Goal: Navigation & Orientation: Find specific page/section

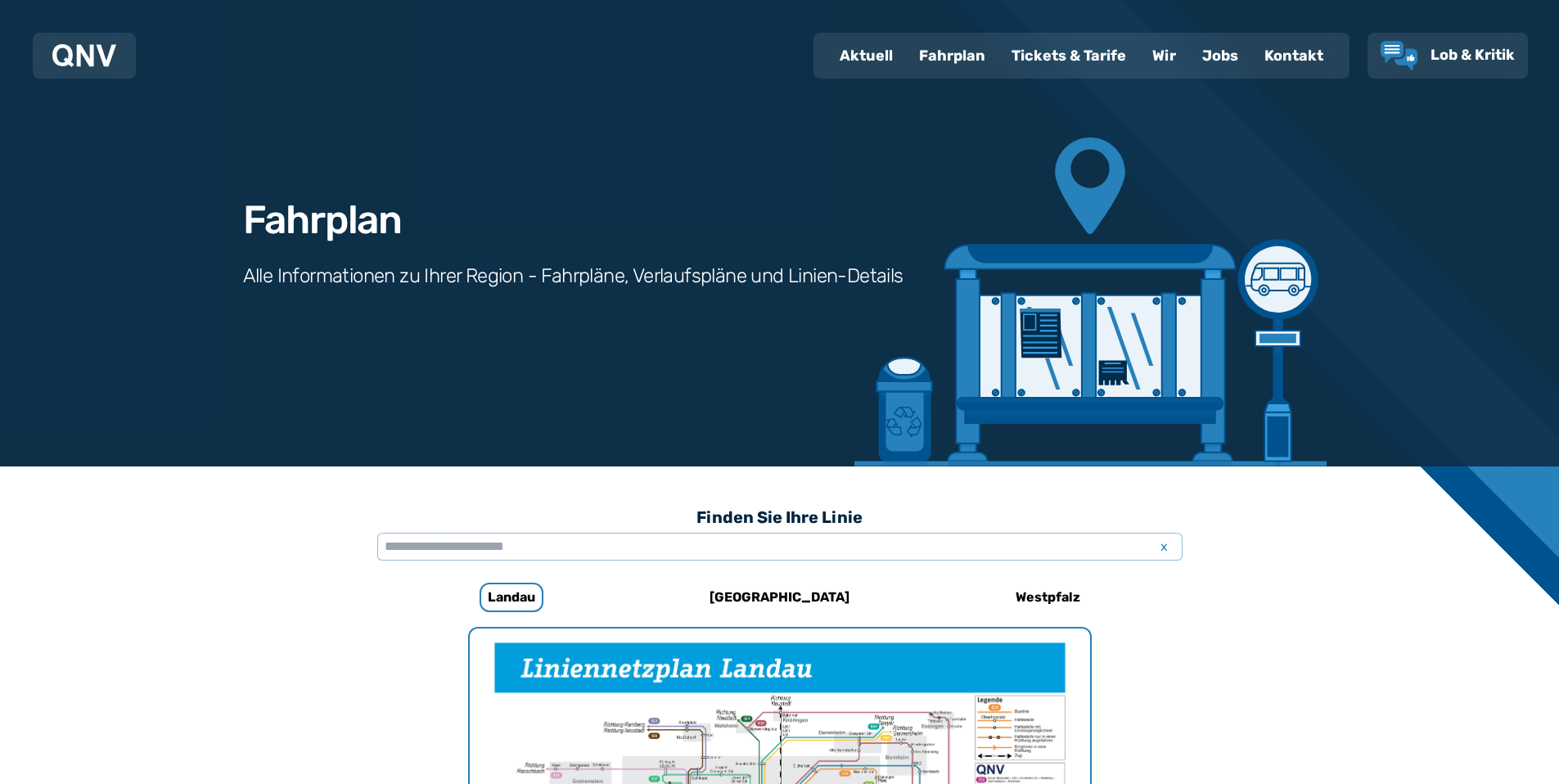
click at [963, 59] on div "Fahrplan" at bounding box center [953, 55] width 93 height 43
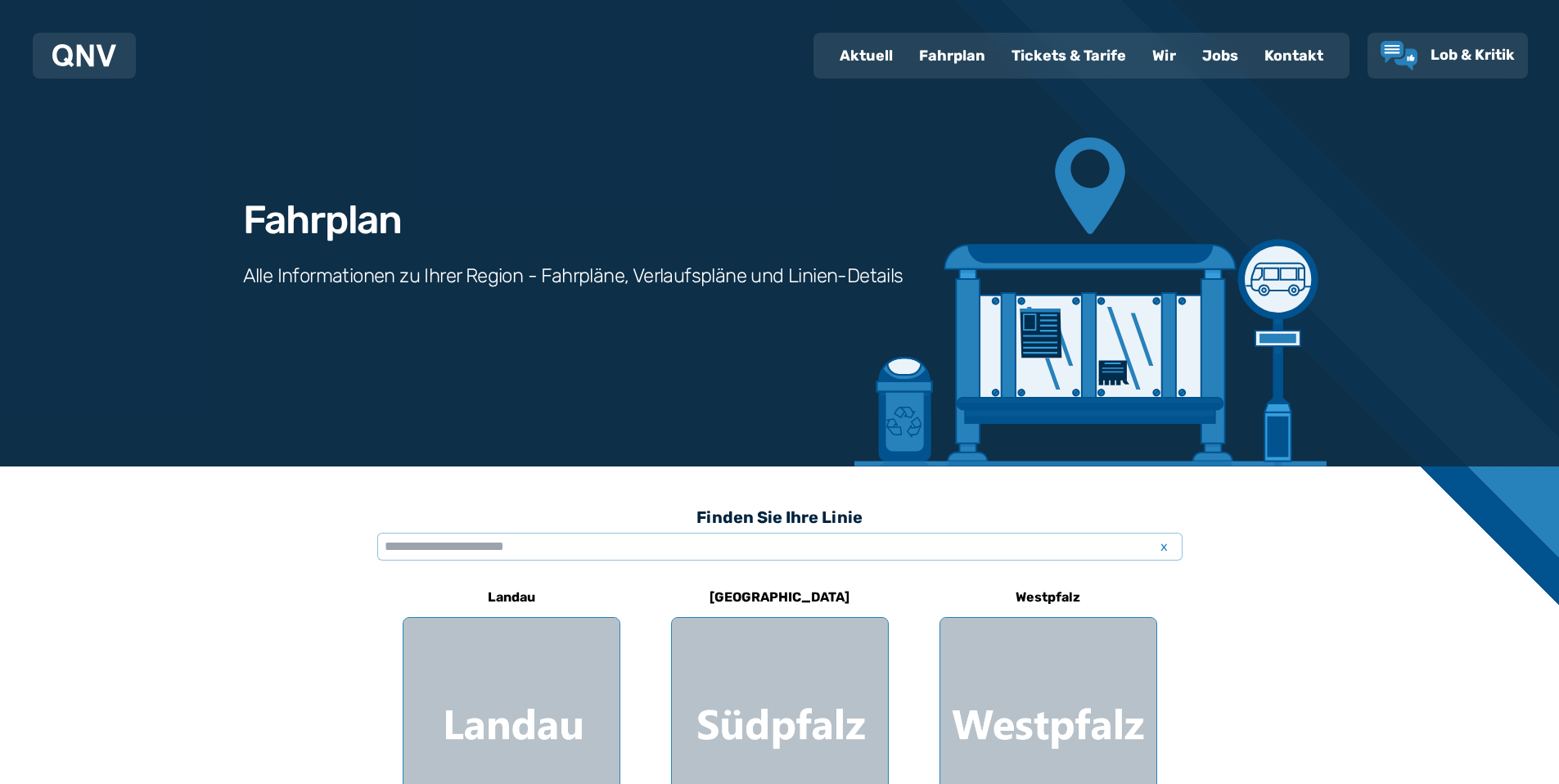
click at [88, 48] on img at bounding box center [84, 55] width 64 height 23
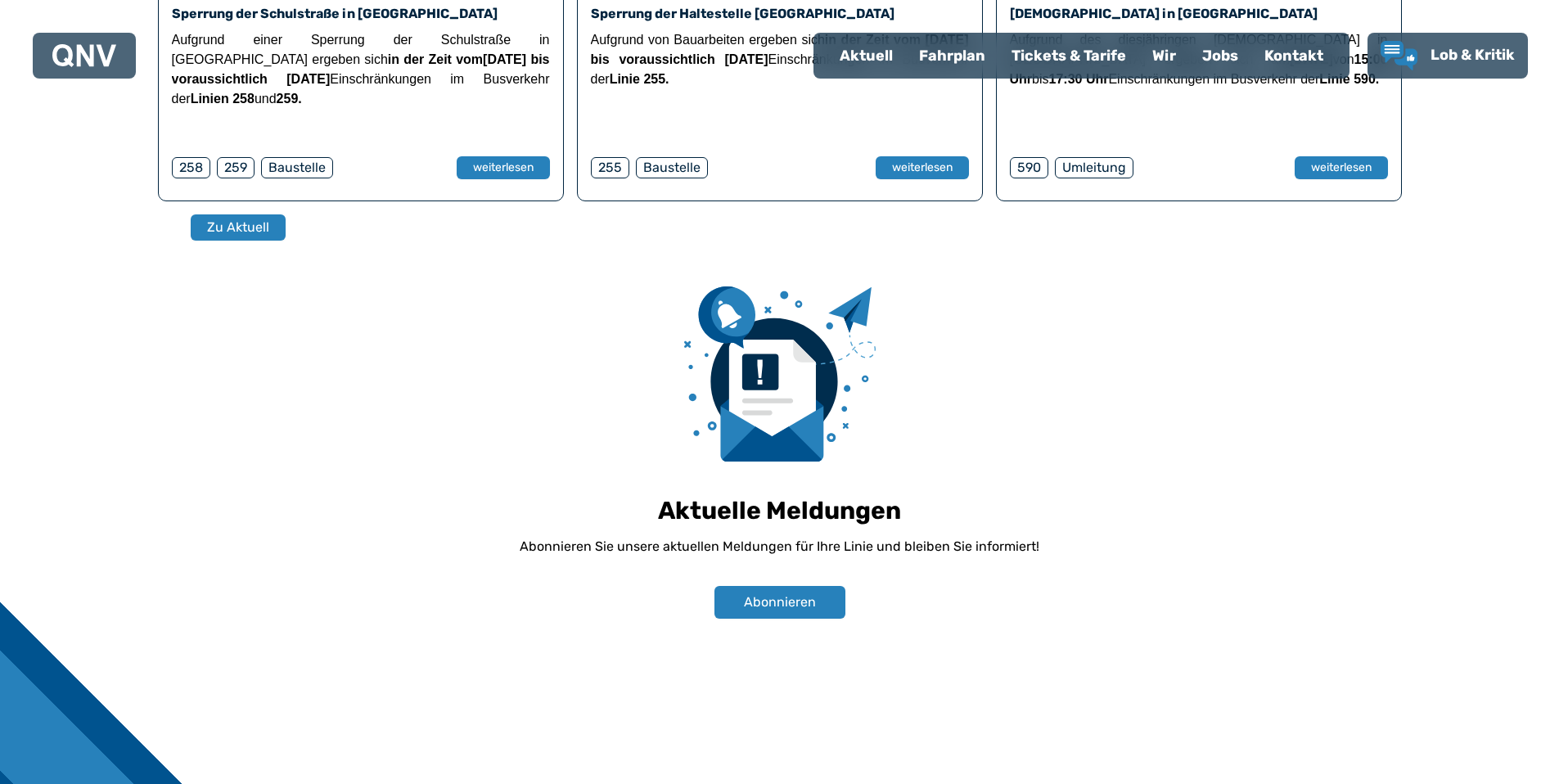
scroll to position [1140, 0]
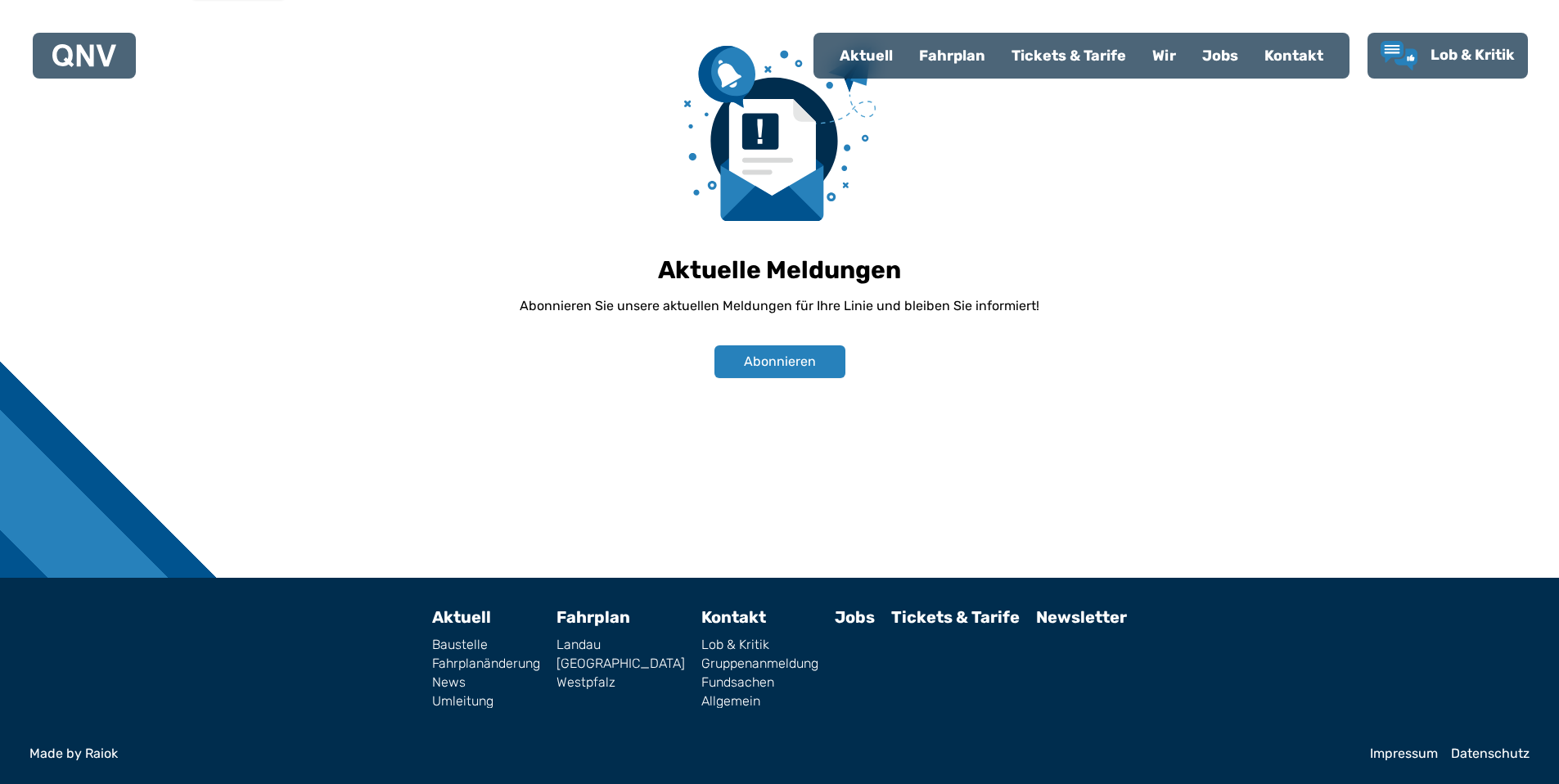
click at [594, 641] on link "Landau" at bounding box center [621, 644] width 129 height 13
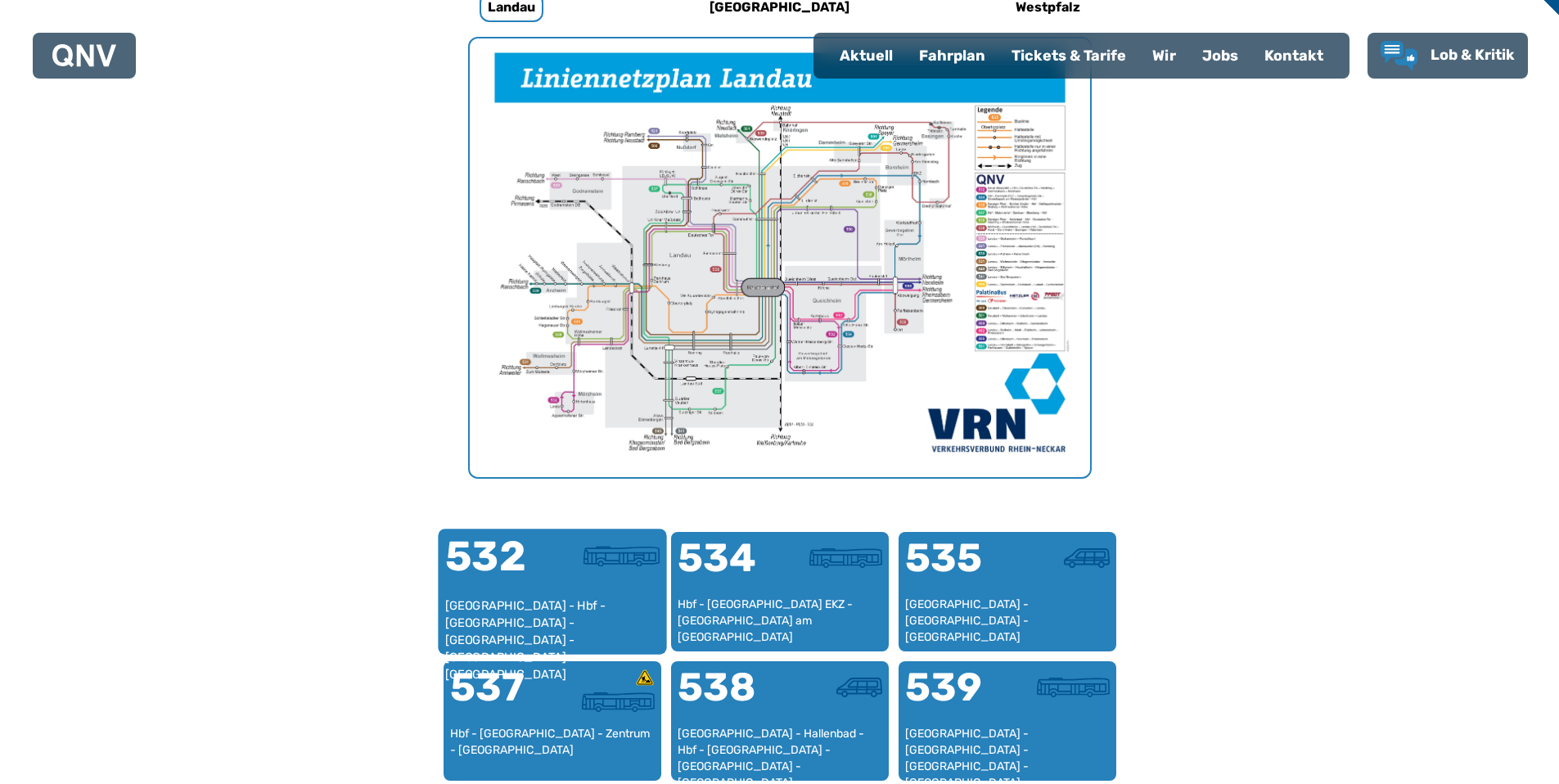
scroll to position [786, 0]
